Goal: Complete application form: Complete application form

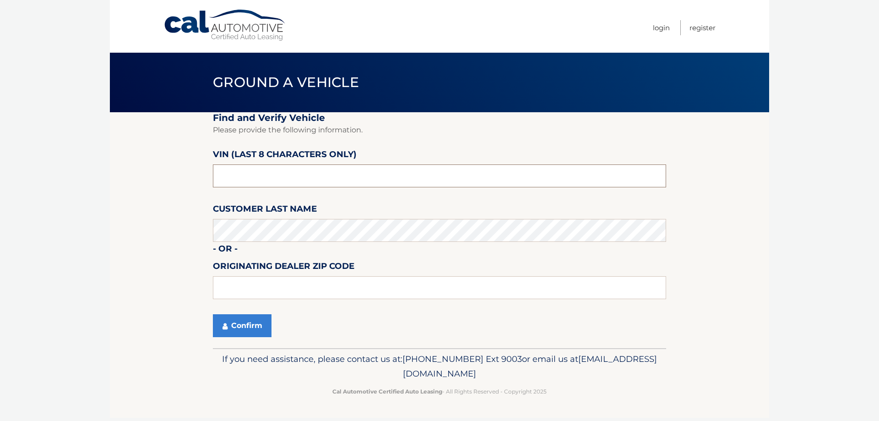
click at [299, 177] on input "text" at bounding box center [439, 175] width 453 height 23
paste input "LOPEZ***"
drag, startPoint x: 286, startPoint y: 184, endPoint x: 82, endPoint y: 192, distance: 203.8
click at [79, 192] on body "Cal Automotive Menu Login Register Ground a Vehicle" at bounding box center [439, 210] width 879 height 421
drag, startPoint x: 273, startPoint y: 178, endPoint x: 51, endPoint y: 188, distance: 222.2
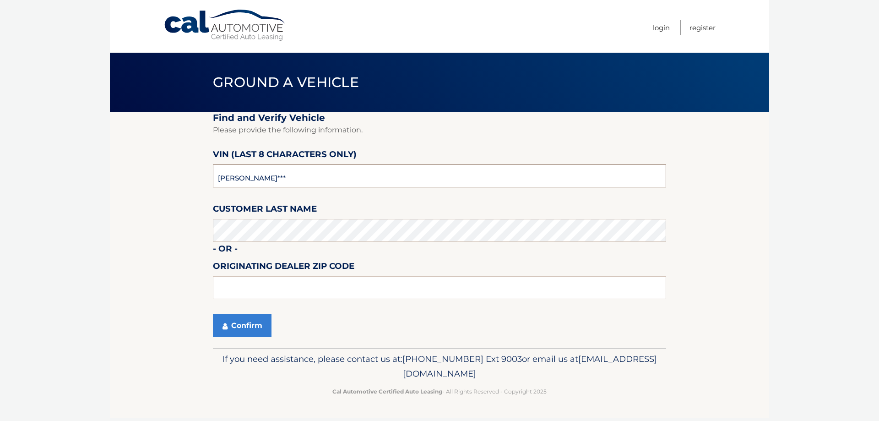
click at [132, 179] on section "Find and Verify Vehicle Please provide the following information. VIN (last 8 c…" at bounding box center [439, 230] width 659 height 236
type input "nm129671"
click at [234, 323] on button "Confirm" at bounding box center [242, 325] width 59 height 23
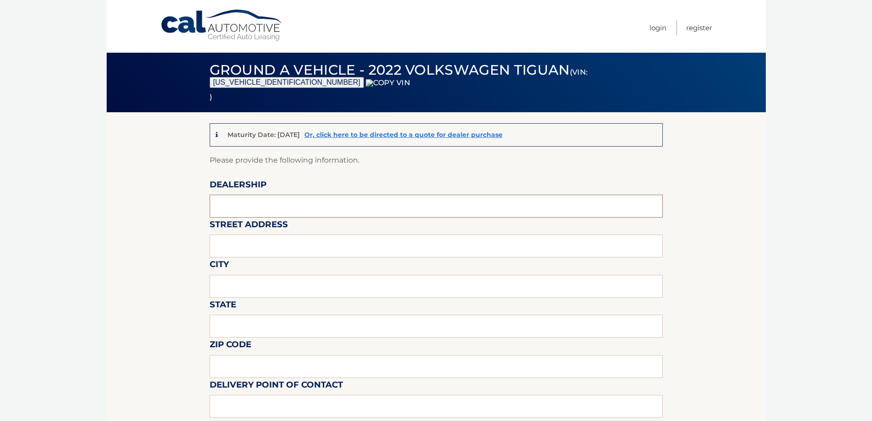
click at [265, 216] on input "text" at bounding box center [436, 206] width 453 height 23
type input "WESTBURY JEEP"
click at [282, 247] on input "text" at bounding box center [436, 245] width 453 height 23
type input "150 MILLER PLACE"
click at [272, 285] on input "text" at bounding box center [436, 286] width 453 height 23
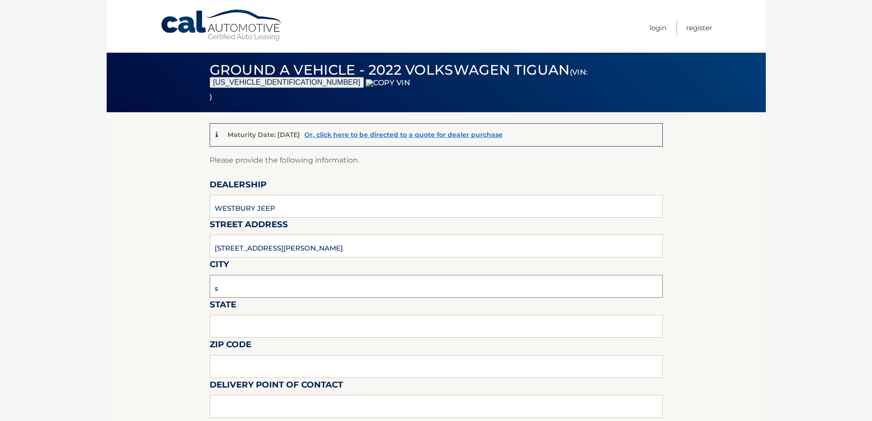
type input "SYOSSET"
click at [268, 327] on input "text" at bounding box center [436, 325] width 453 height 23
type input "NY"
click at [252, 358] on input "text" at bounding box center [436, 366] width 453 height 23
type input "11791"
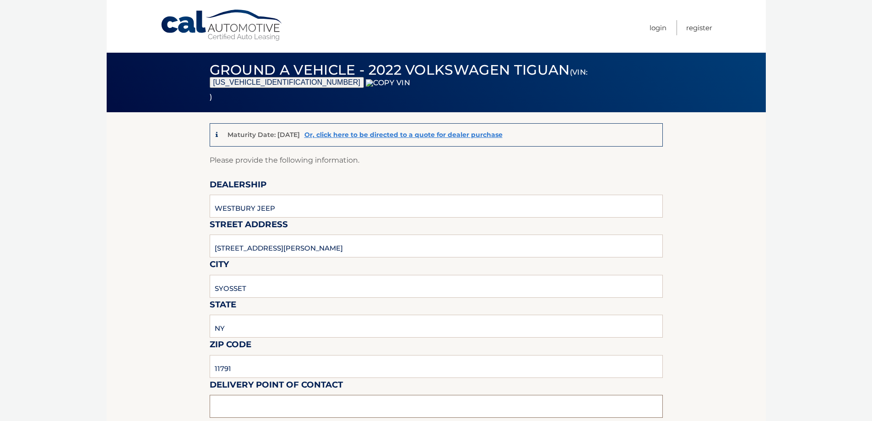
click at [233, 404] on input "text" at bounding box center [436, 406] width 453 height 23
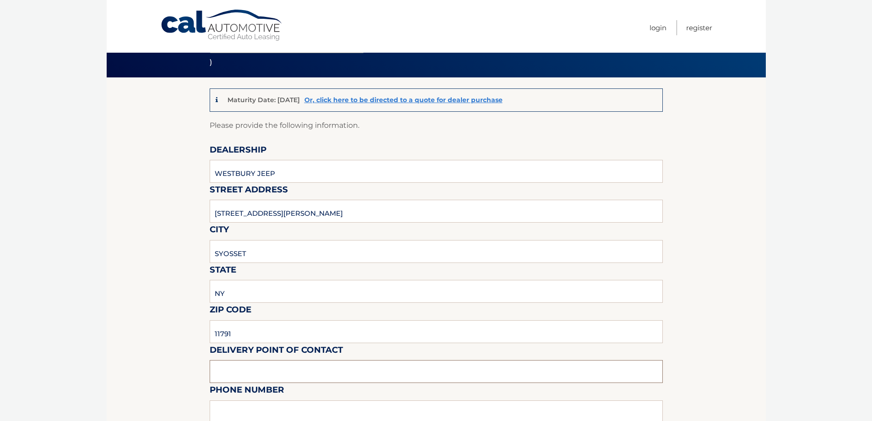
scroll to position [229, 0]
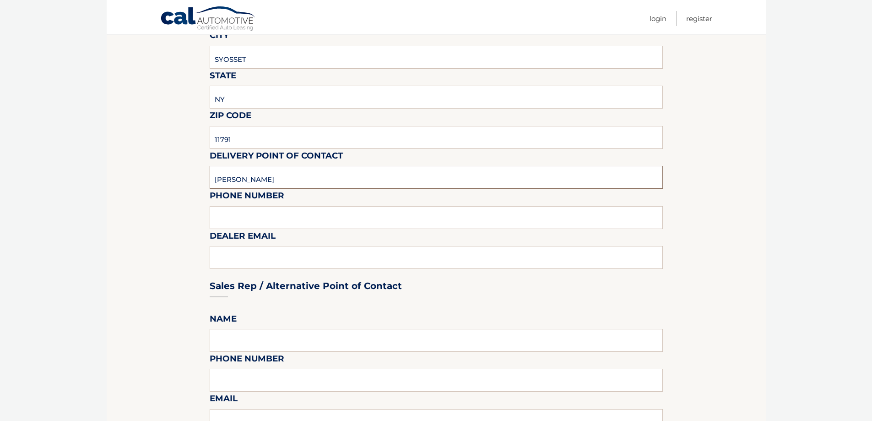
type input "[PERSON_NAME]"
type input "6313123854"
type input "[EMAIL_ADDRESS][DOMAIN_NAME]"
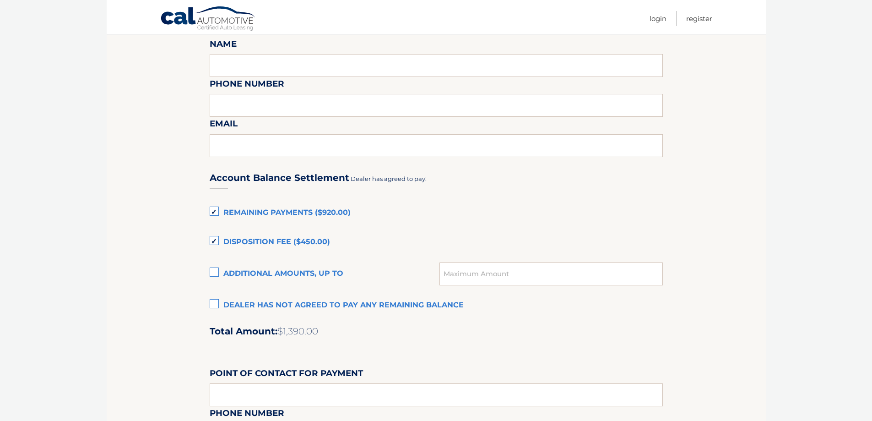
click at [282, 306] on label "Dealer has not agreed to pay any remaining balance" at bounding box center [436, 305] width 453 height 18
click at [0, 0] on input "Dealer has not agreed to pay any remaining balance" at bounding box center [0, 0] width 0 height 0
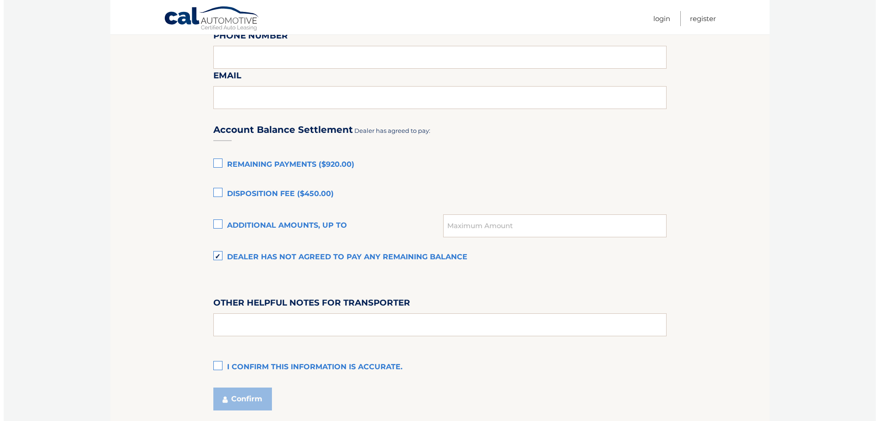
scroll to position [622, 0]
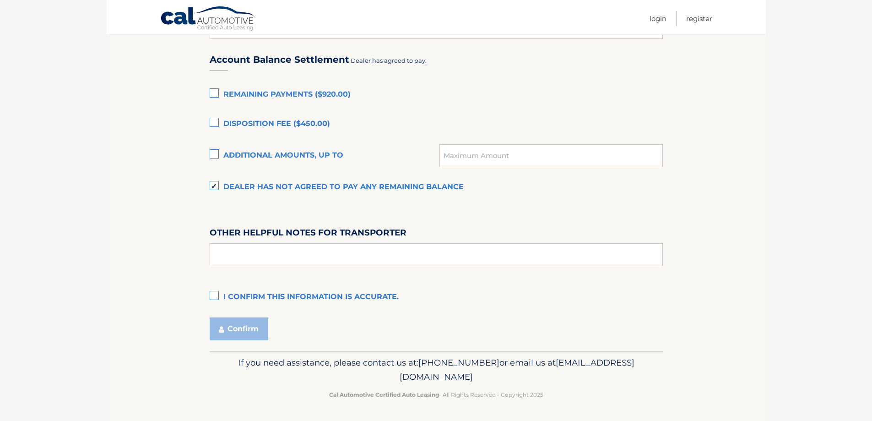
click at [265, 300] on label "I confirm this information is accurate." at bounding box center [436, 297] width 453 height 18
click at [0, 0] on input "I confirm this information is accurate." at bounding box center [0, 0] width 0 height 0
click at [253, 321] on button "Confirm" at bounding box center [239, 328] width 59 height 23
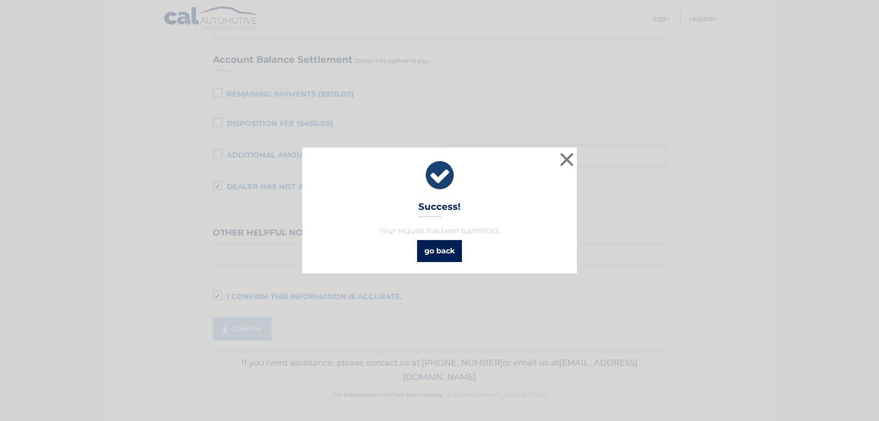
click at [445, 246] on link "go back" at bounding box center [439, 251] width 45 height 22
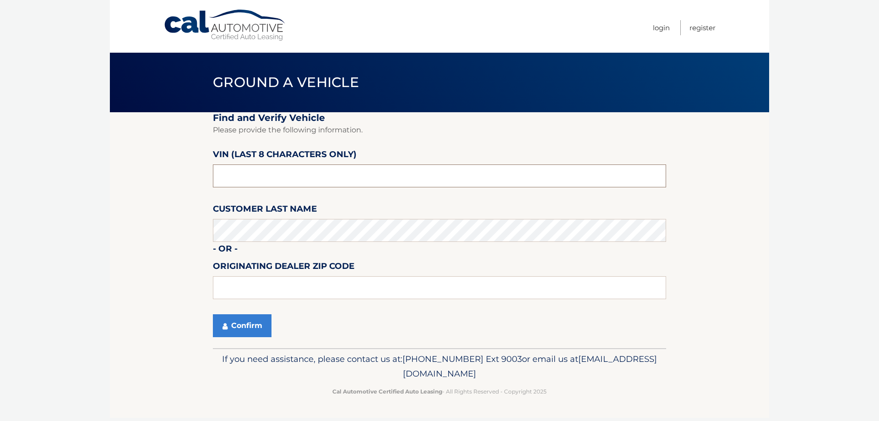
click at [253, 180] on input "text" at bounding box center [439, 175] width 453 height 23
paste input "NN427421"
type input "NN427421"
click at [233, 324] on button "Confirm" at bounding box center [242, 325] width 59 height 23
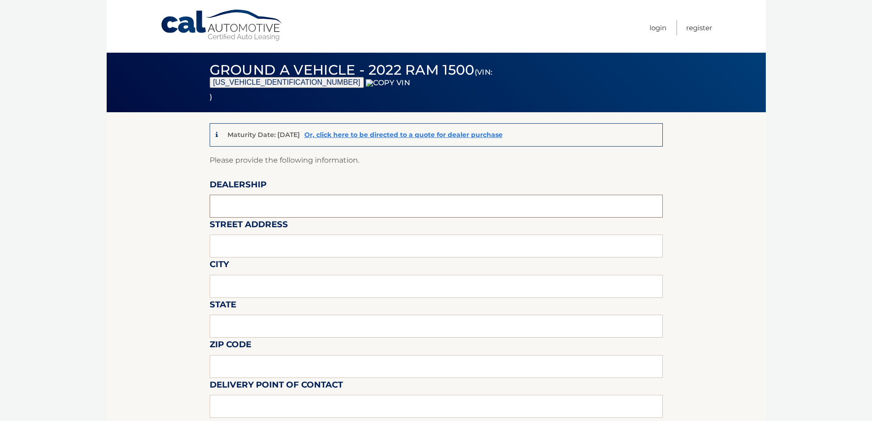
click at [237, 211] on input "text" at bounding box center [436, 206] width 453 height 23
type input "WESTBURY JEEP"
click at [281, 234] on label "Street Address" at bounding box center [249, 225] width 78 height 17
click at [280, 255] on input "text" at bounding box center [436, 245] width 453 height 23
type input "[STREET_ADDRESS][PERSON_NAME]"
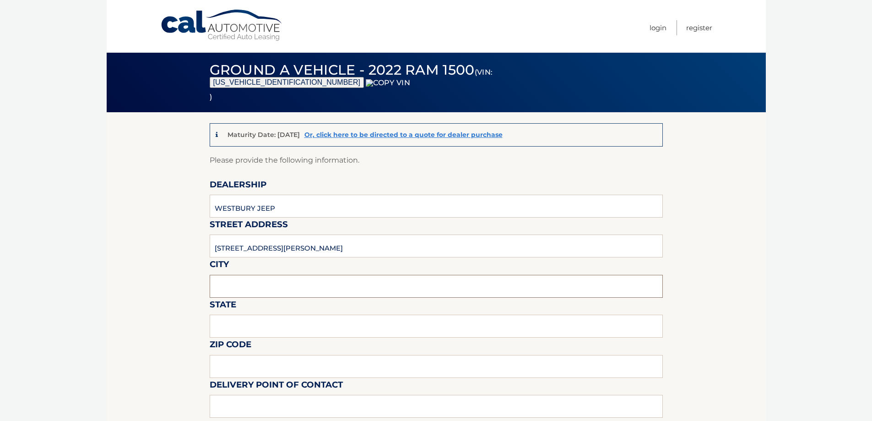
click at [262, 283] on input "text" at bounding box center [436, 286] width 453 height 23
click at [254, 290] on input "SYOSSETNY" at bounding box center [436, 286] width 453 height 23
drag, startPoint x: 252, startPoint y: 291, endPoint x: 274, endPoint y: 291, distance: 21.5
click at [272, 291] on input "SYOSSETNY" at bounding box center [436, 286] width 453 height 23
type input "SYOSSET"
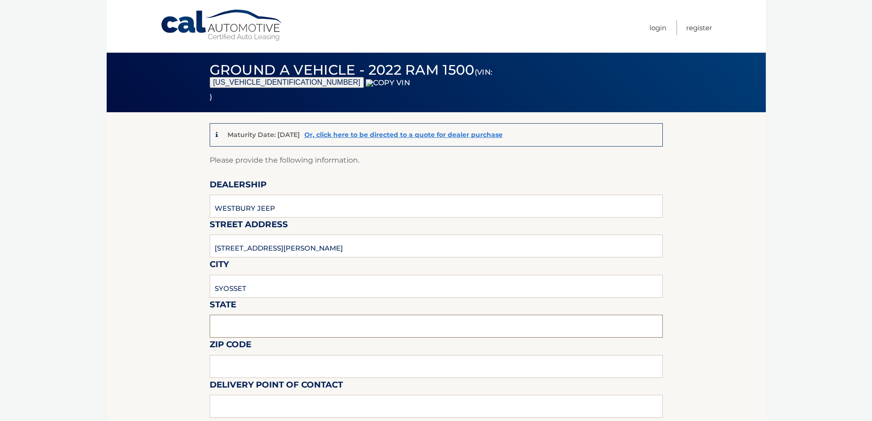
click at [265, 319] on input "text" at bounding box center [436, 325] width 453 height 23
type input "NY"
click at [257, 369] on input "text" at bounding box center [436, 366] width 453 height 23
type input "11791"
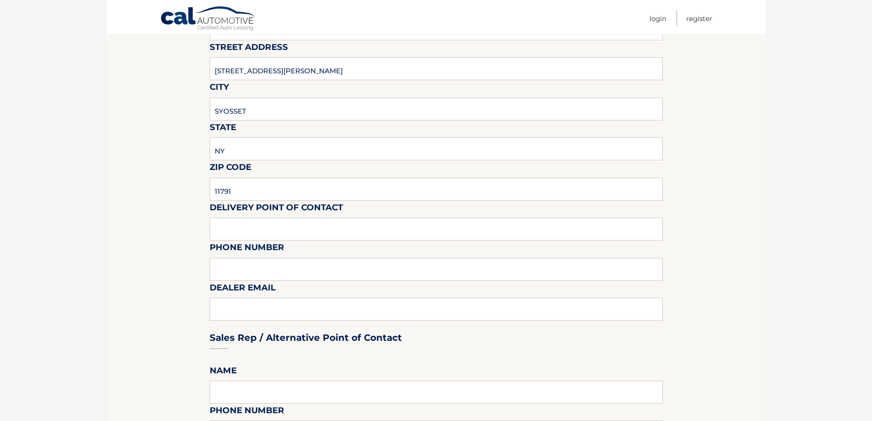
scroll to position [183, 0]
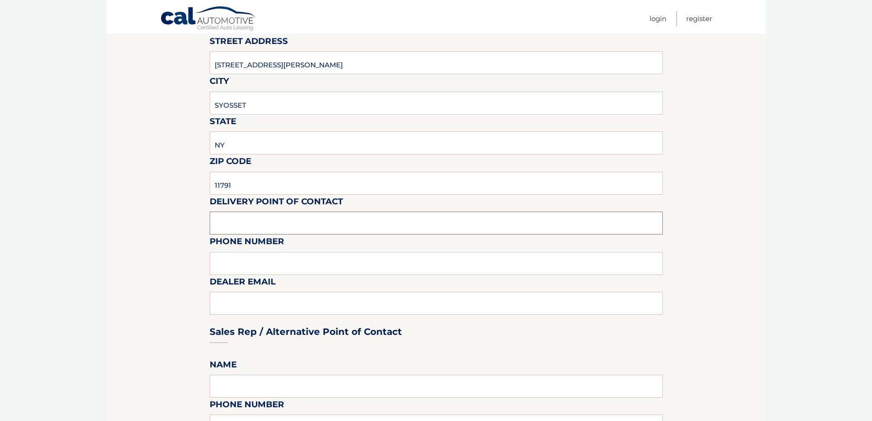
click at [248, 227] on input "text" at bounding box center [436, 222] width 453 height 23
type input "[PERSON_NAME]"
type input "6313123854"
type input "[EMAIL_ADDRESS][DOMAIN_NAME]"
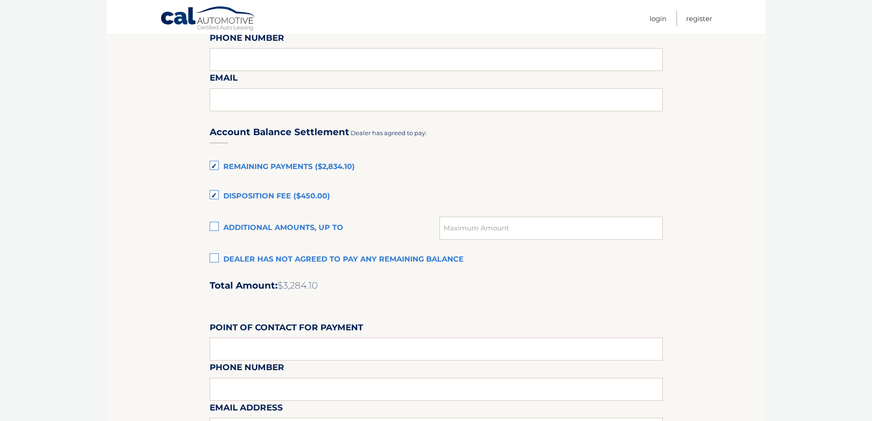
click at [251, 255] on label "Dealer has not agreed to pay any remaining balance" at bounding box center [436, 259] width 453 height 18
click at [0, 0] on input "Dealer has not agreed to pay any remaining balance" at bounding box center [0, 0] width 0 height 0
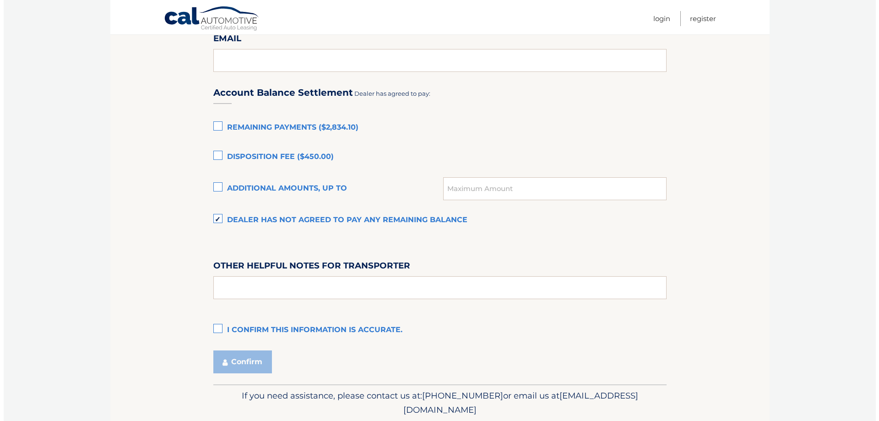
scroll to position [622, 0]
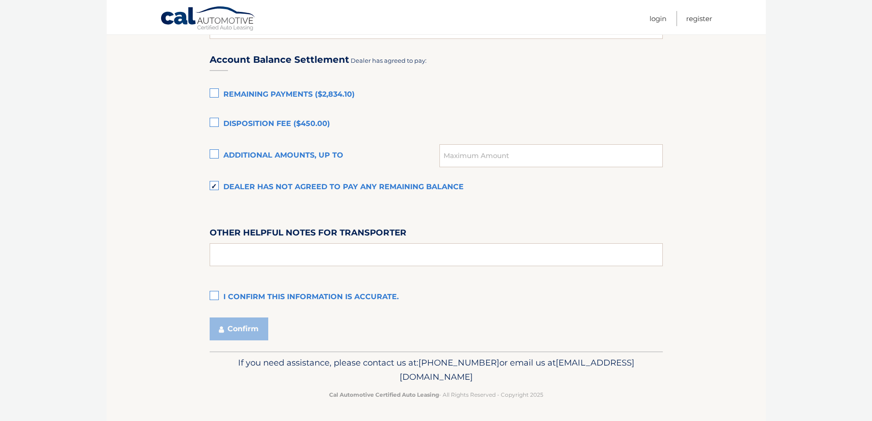
click at [263, 297] on label "I confirm this information is accurate." at bounding box center [436, 297] width 453 height 18
click at [0, 0] on input "I confirm this information is accurate." at bounding box center [0, 0] width 0 height 0
click at [242, 327] on button "Confirm" at bounding box center [239, 328] width 59 height 23
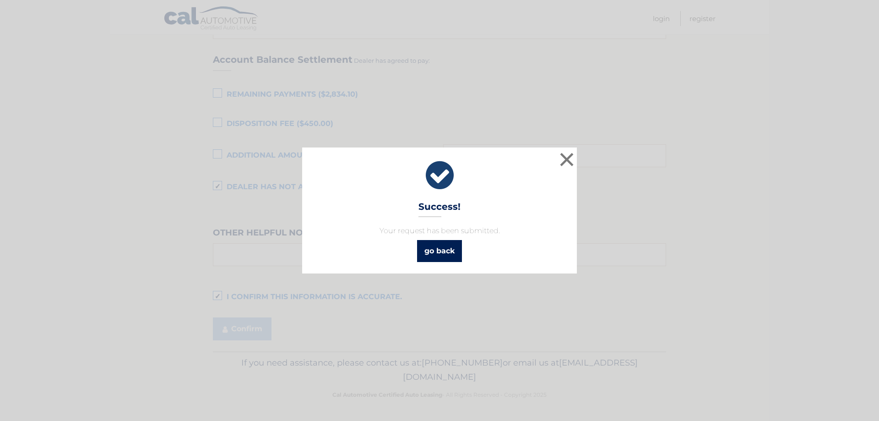
click at [438, 248] on link "go back" at bounding box center [439, 251] width 45 height 22
